Goal: Information Seeking & Learning: Find specific fact

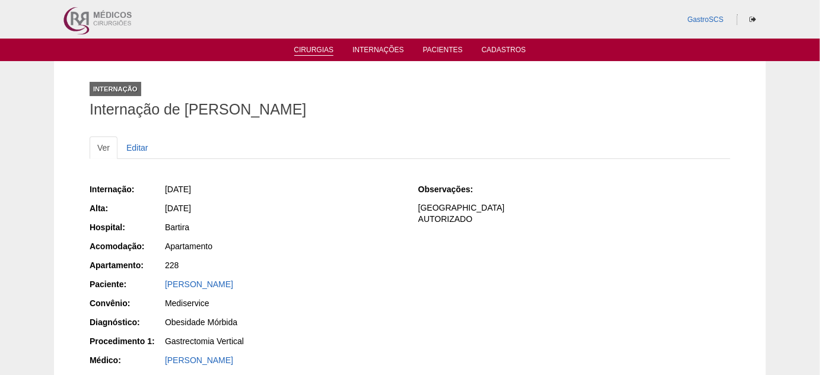
click at [302, 50] on link "Cirurgias" at bounding box center [314, 51] width 40 height 10
click at [457, 53] on link "Pacientes" at bounding box center [443, 51] width 40 height 10
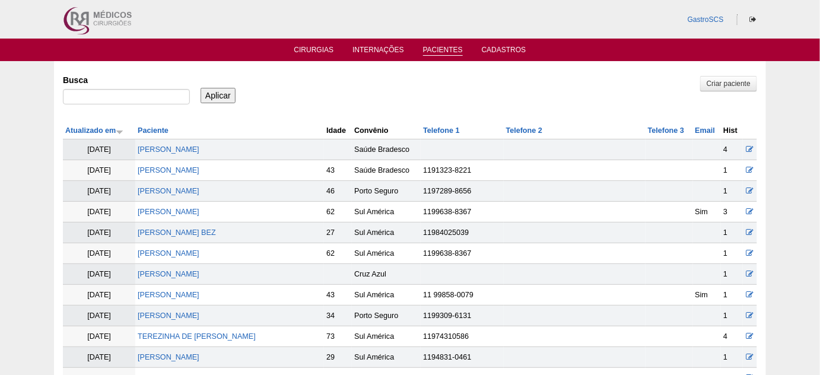
click at [153, 87] on div "Busca" at bounding box center [130, 90] width 135 height 40
click at [150, 91] on input "Busca" at bounding box center [126, 96] width 127 height 15
type input "gabrielli"
click at [201, 88] on input "Aplicar" at bounding box center [218, 95] width 35 height 15
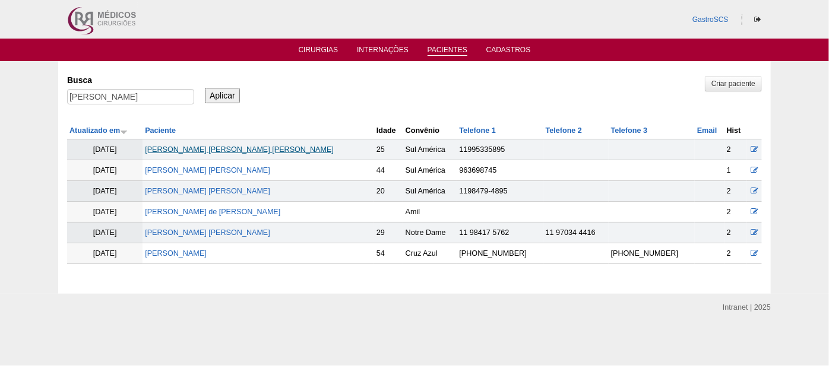
click at [237, 147] on link "GABRIELLI OLIVEIRA SOUZA" at bounding box center [239, 149] width 189 height 8
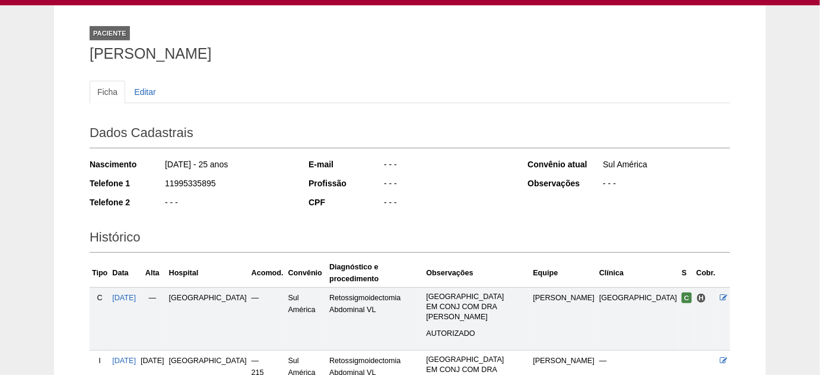
scroll to position [53, 0]
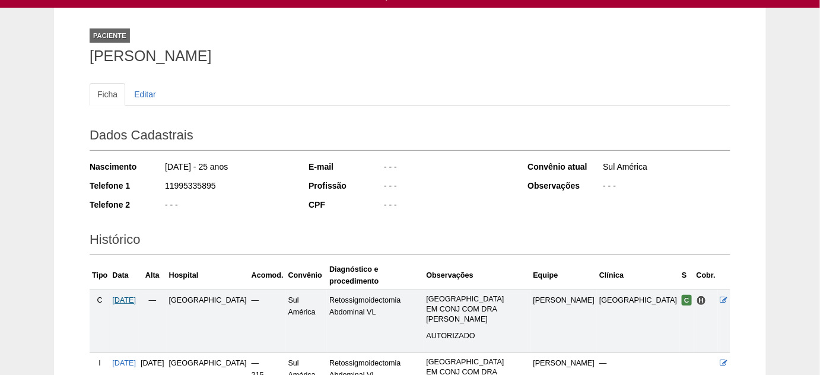
click at [135, 296] on span "[DATE]" at bounding box center [124, 300] width 24 height 8
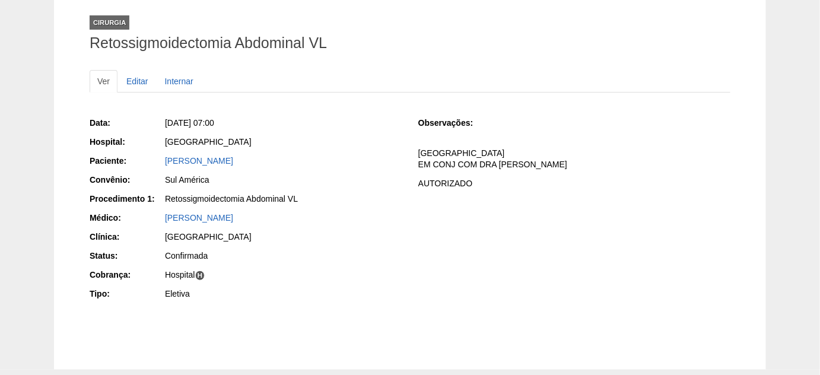
scroll to position [107, 0]
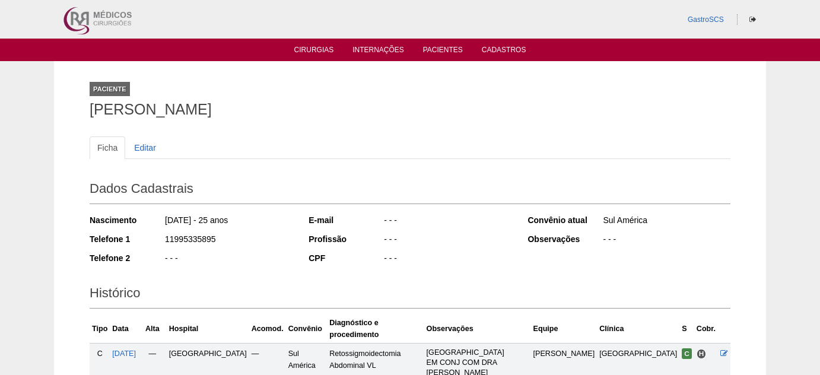
scroll to position [53, 0]
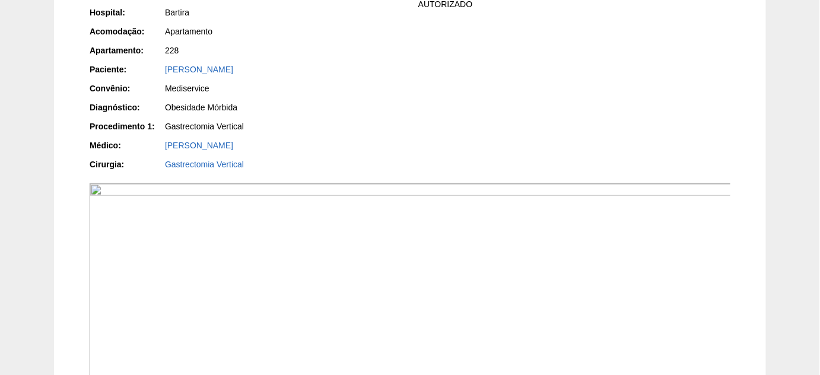
scroll to position [270, 0]
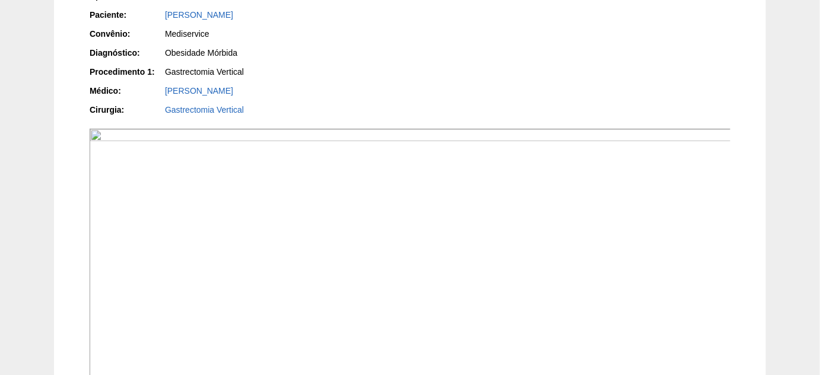
click at [419, 270] on img at bounding box center [411, 370] width 642 height 482
